Goal: Information Seeking & Learning: Learn about a topic

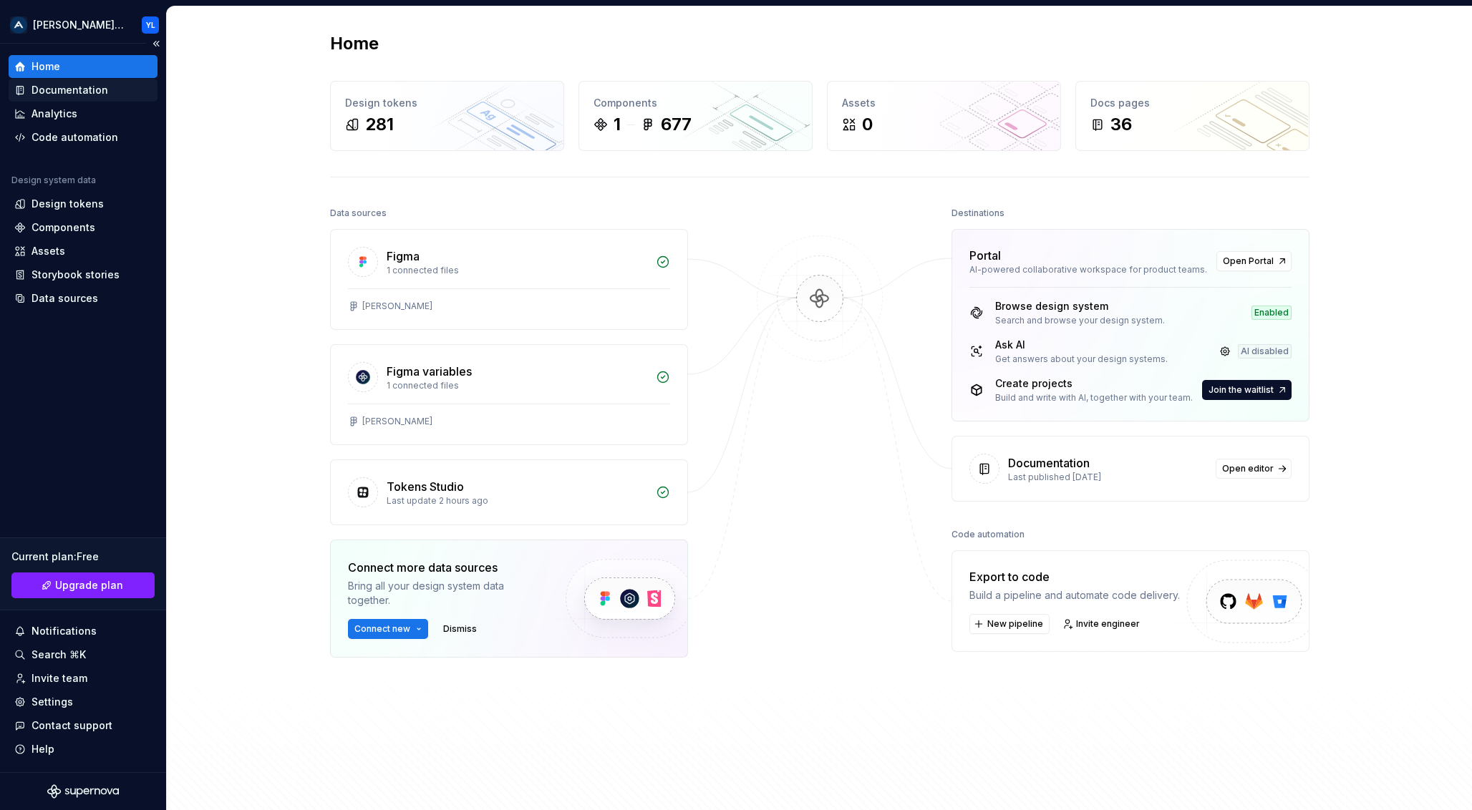
click at [80, 89] on div "Documentation" at bounding box center [69, 90] width 77 height 14
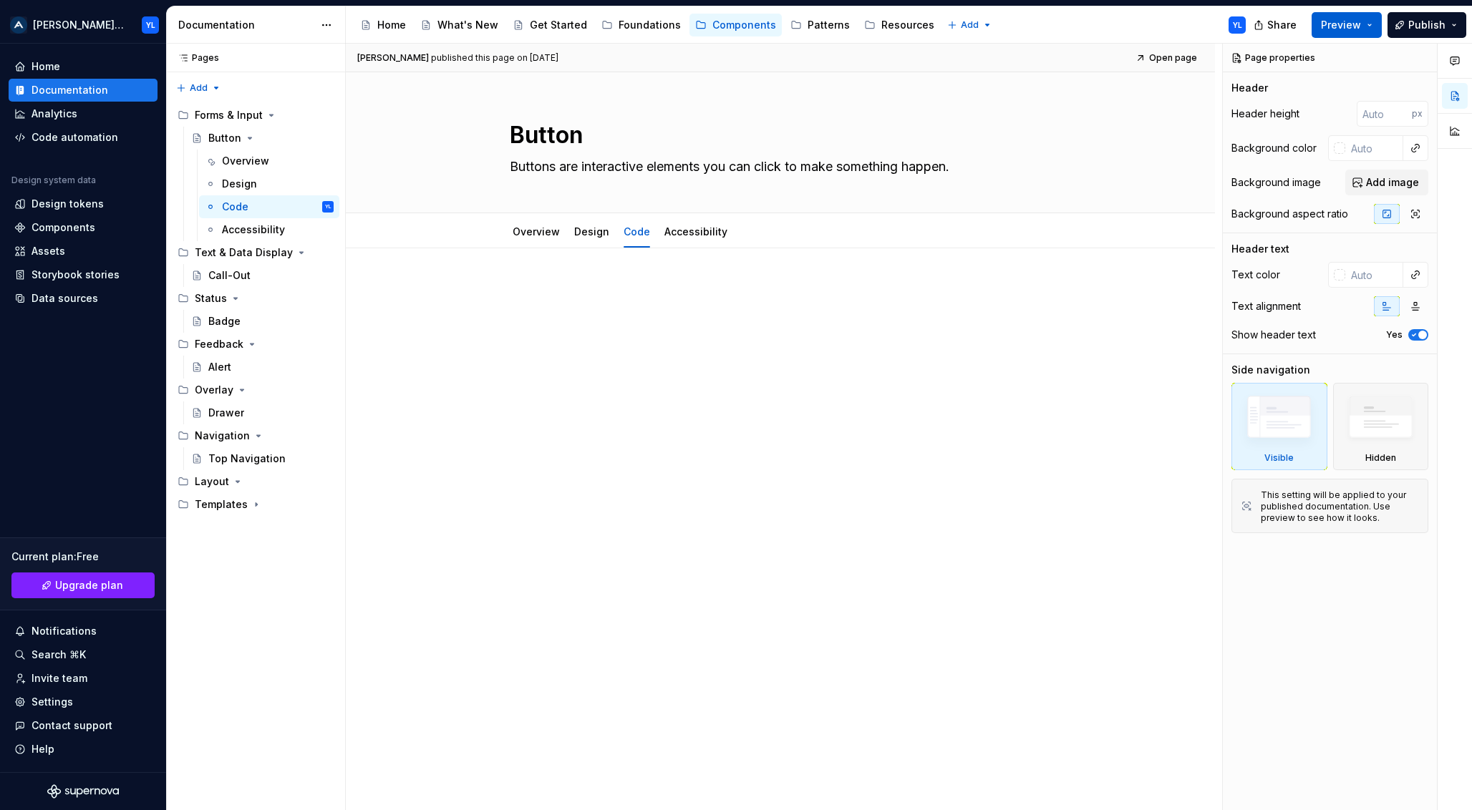
click at [1369, 24] on button "Preview" at bounding box center [1346, 25] width 70 height 26
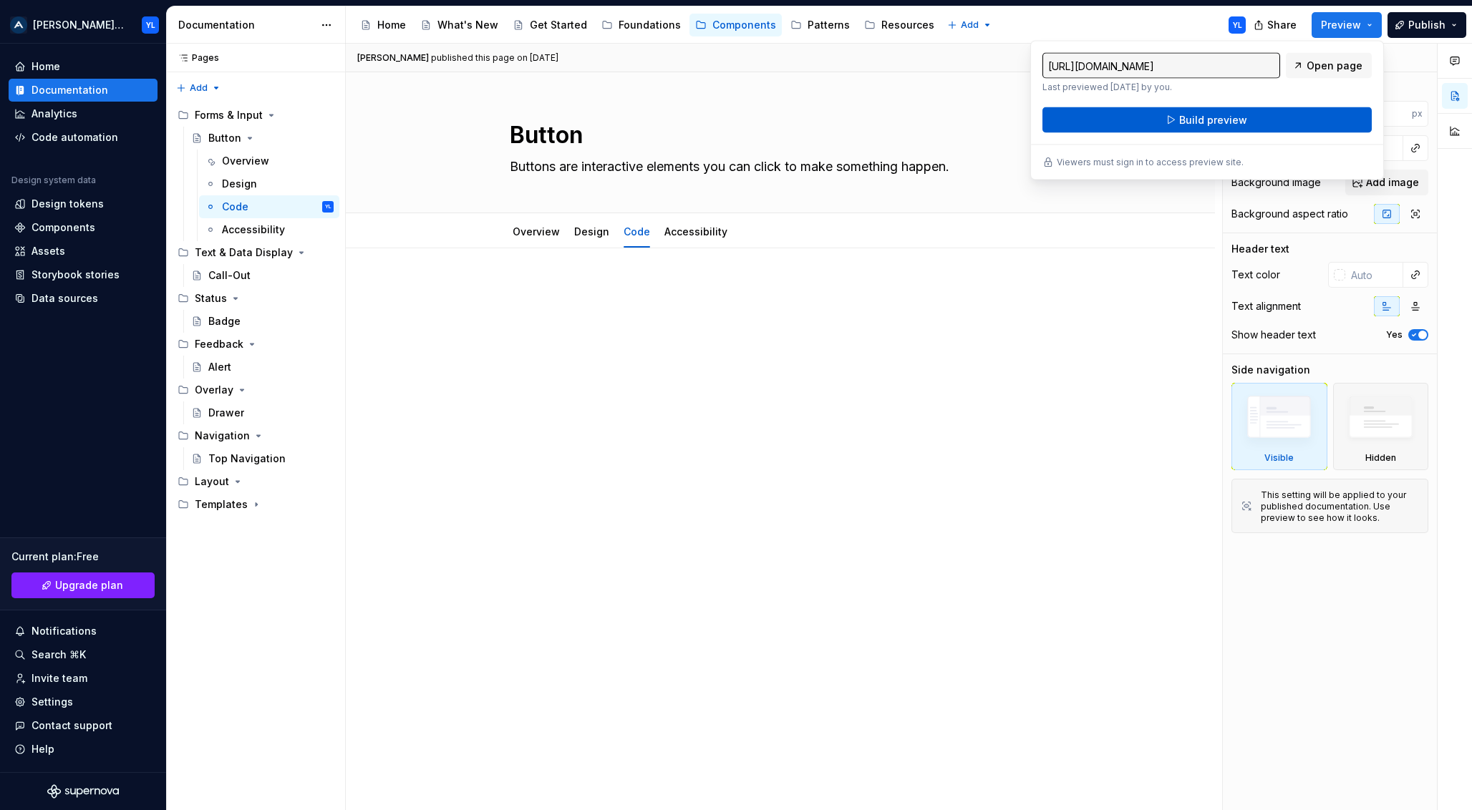
click at [1171, 127] on button "Build preview" at bounding box center [1206, 120] width 329 height 26
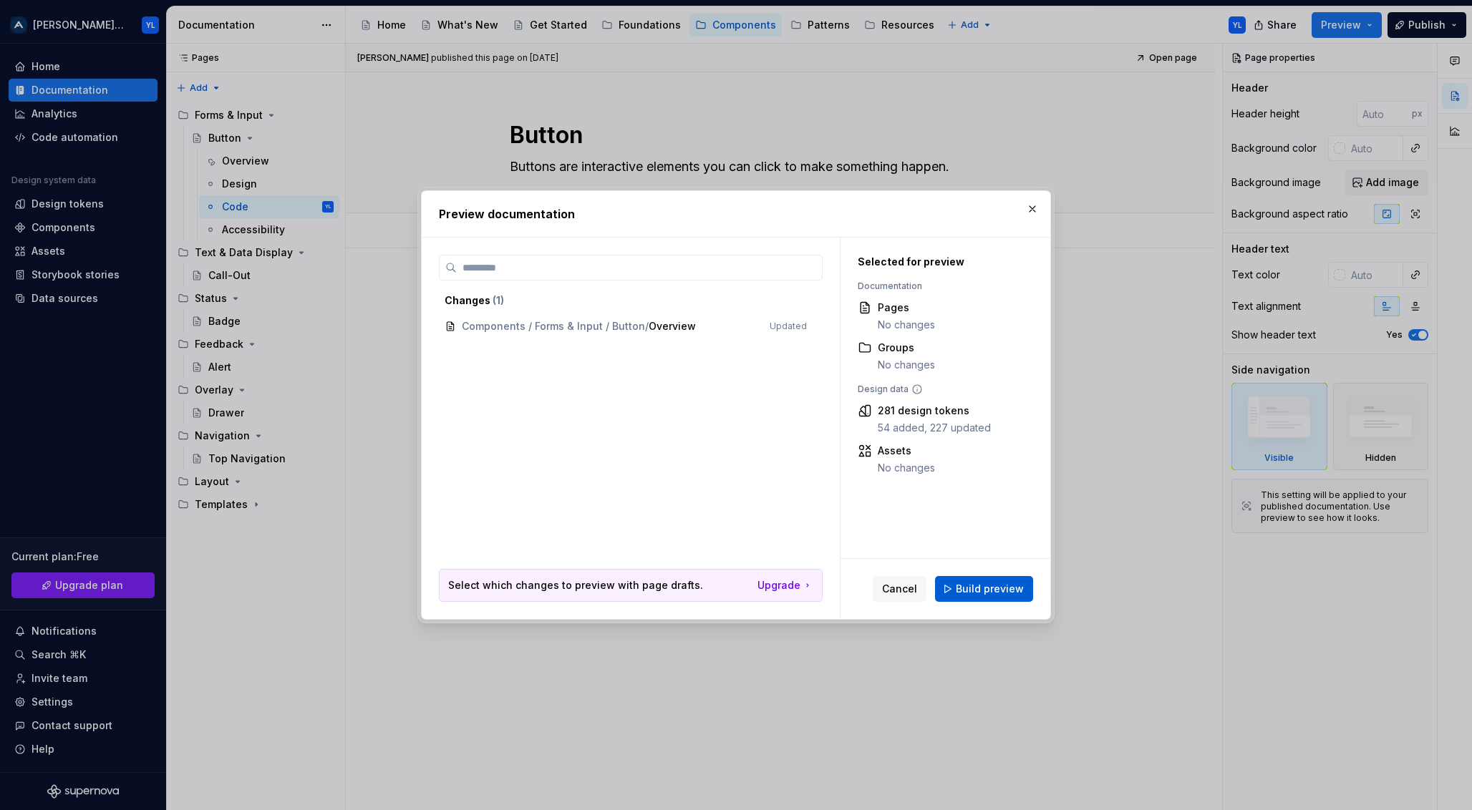
click at [991, 595] on span "Build preview" at bounding box center [990, 589] width 68 height 14
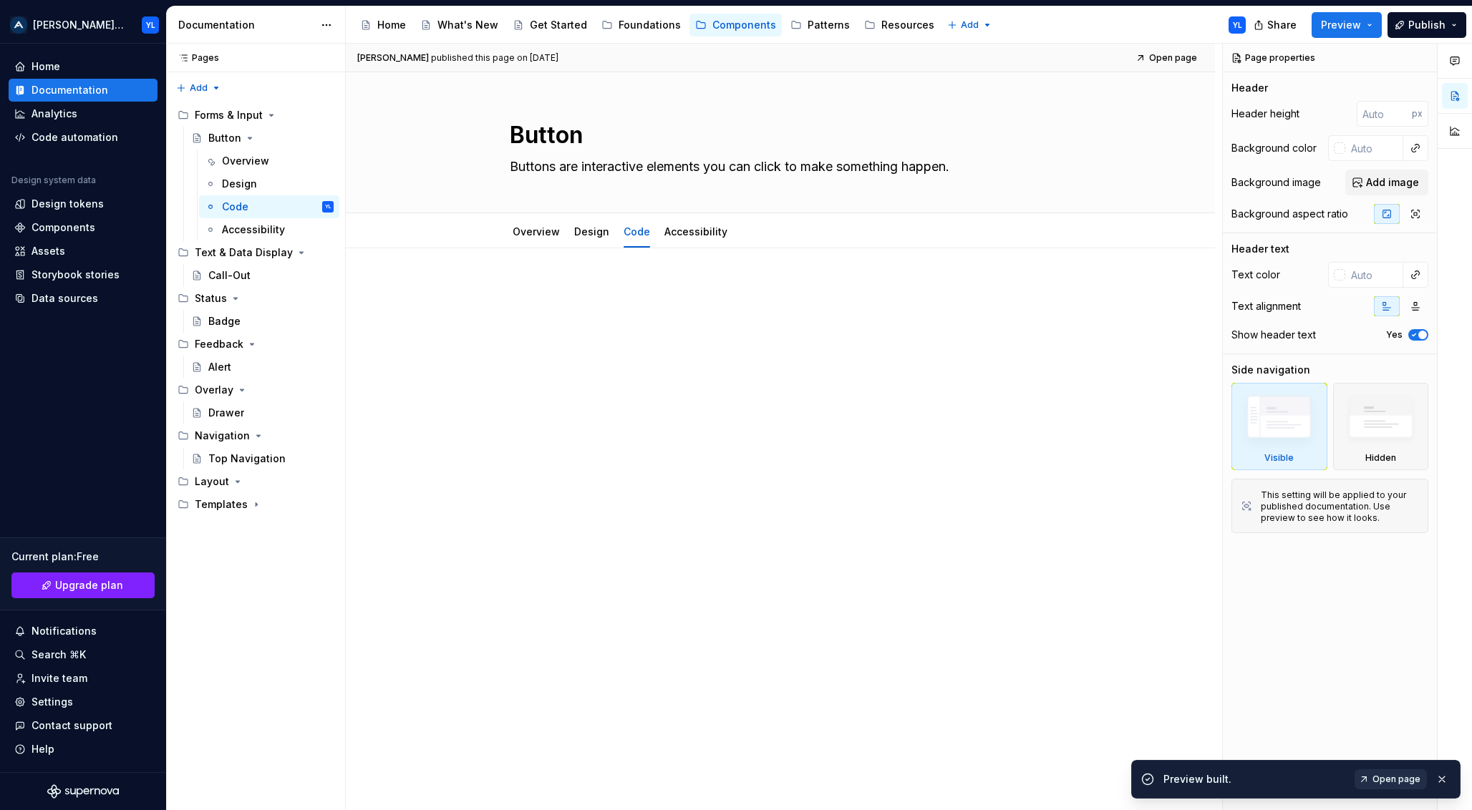
click at [1394, 779] on span "Open page" at bounding box center [1396, 779] width 48 height 11
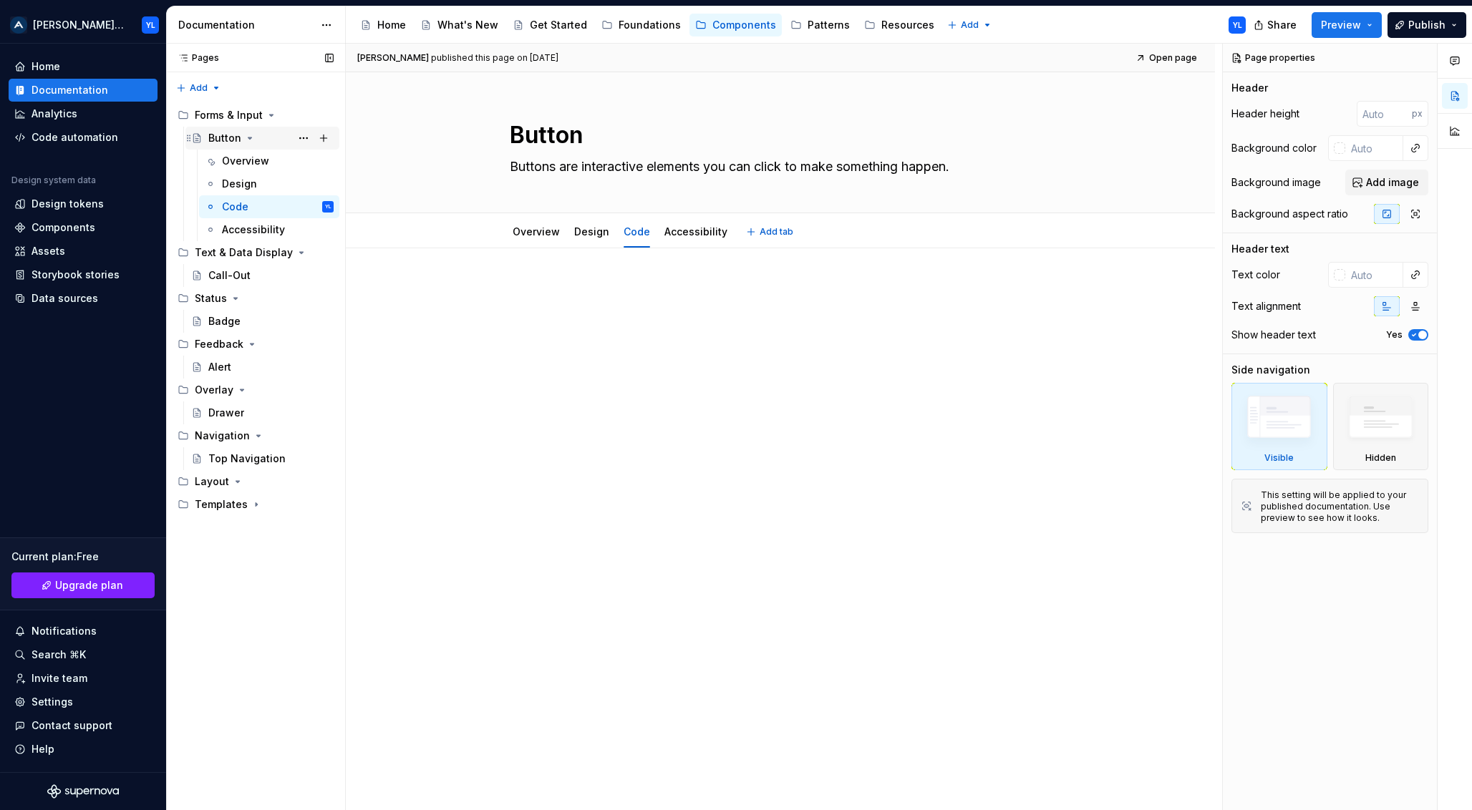
type textarea "*"
click at [64, 204] on div "Design tokens" at bounding box center [67, 204] width 72 height 14
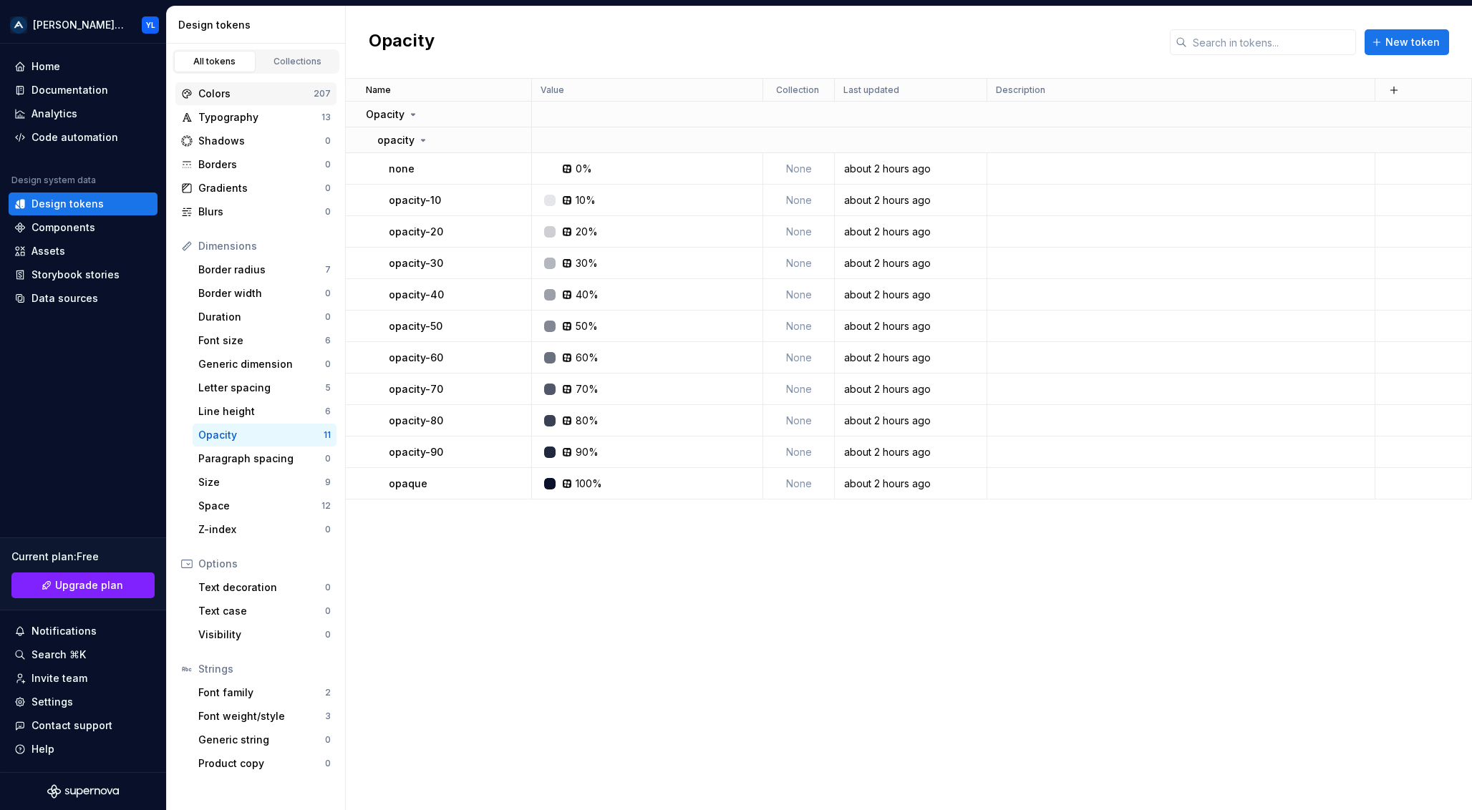
click at [250, 97] on div "Colors" at bounding box center [255, 94] width 115 height 14
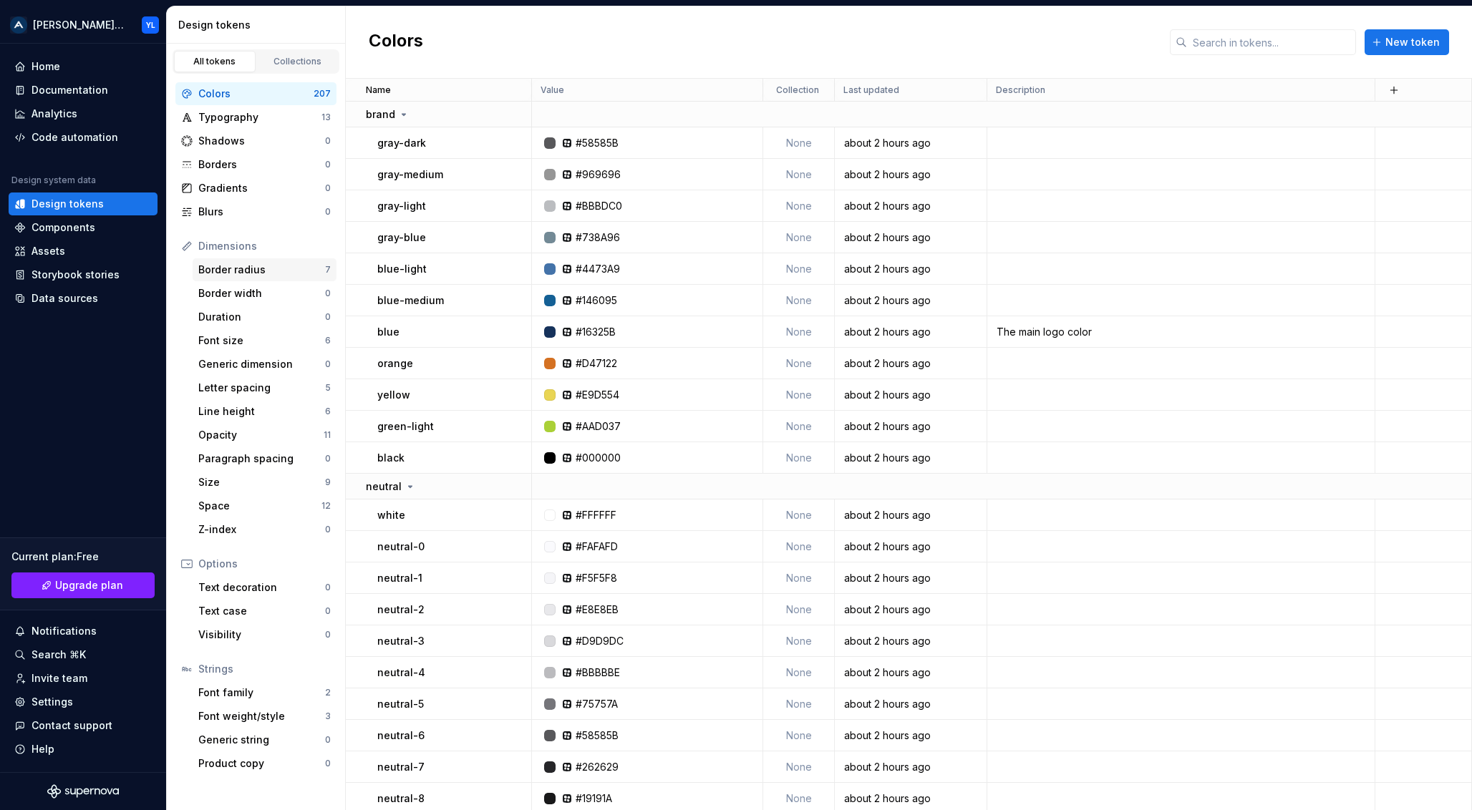
click at [267, 269] on div "Border radius" at bounding box center [261, 270] width 127 height 14
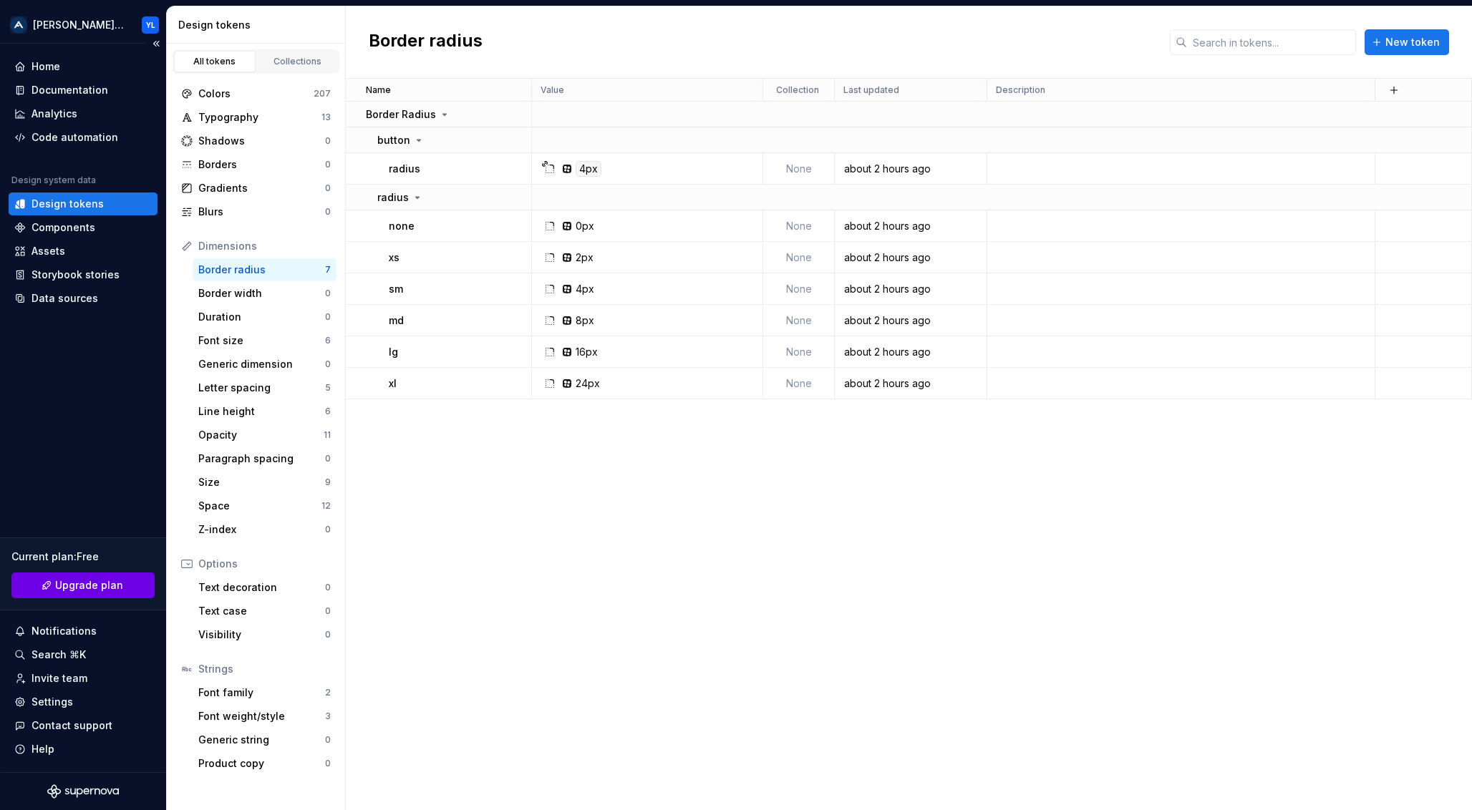
click at [85, 591] on span "Upgrade plan" at bounding box center [89, 585] width 68 height 14
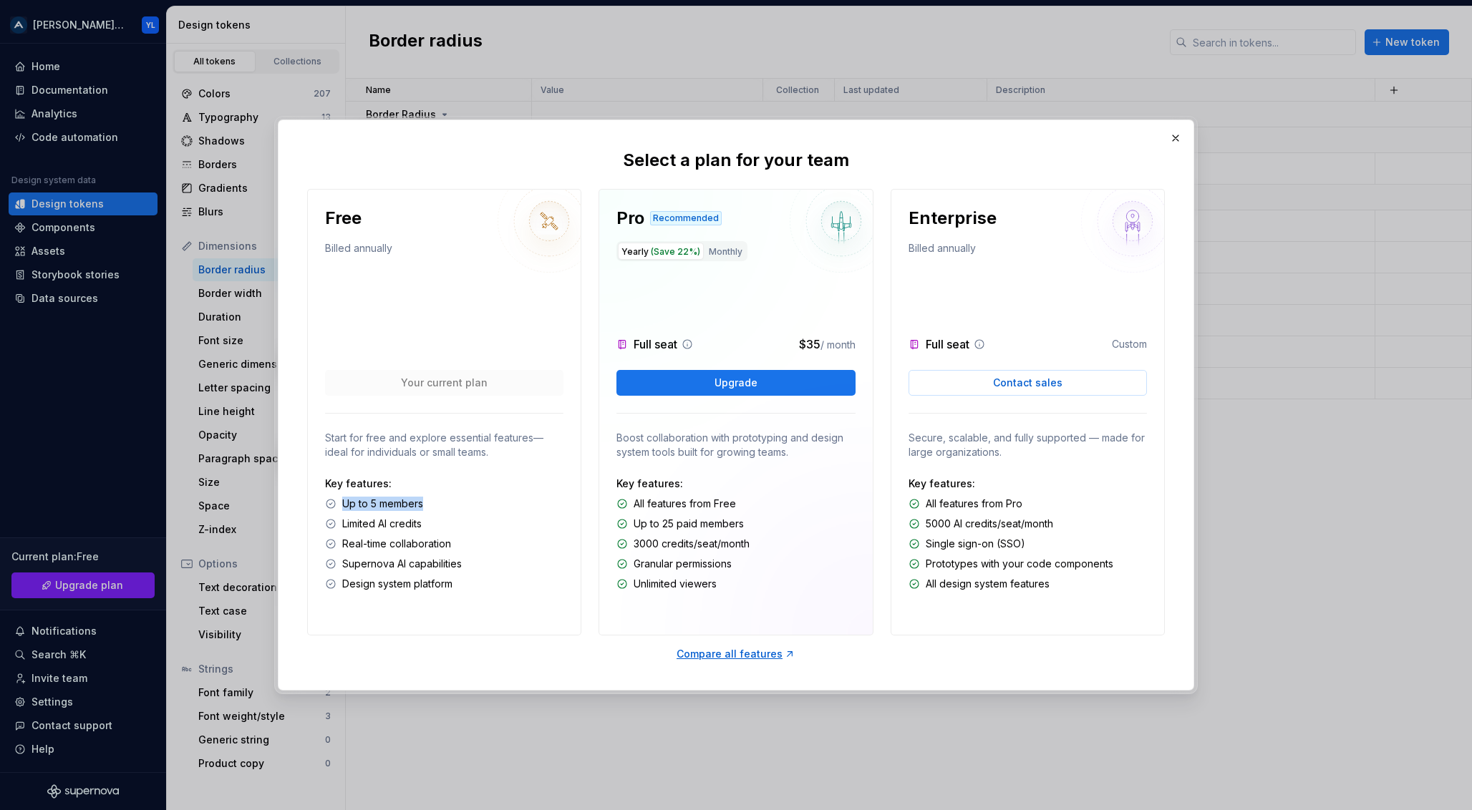
drag, startPoint x: 343, startPoint y: 501, endPoint x: 452, endPoint y: 510, distance: 109.9
click at [452, 510] on div "Up to 5 members" at bounding box center [444, 504] width 238 height 14
click at [371, 502] on p "Up to 5 members" at bounding box center [382, 504] width 81 height 14
click at [1172, 137] on button "button" at bounding box center [1175, 138] width 20 height 20
